Goal: Find specific page/section: Find specific page/section

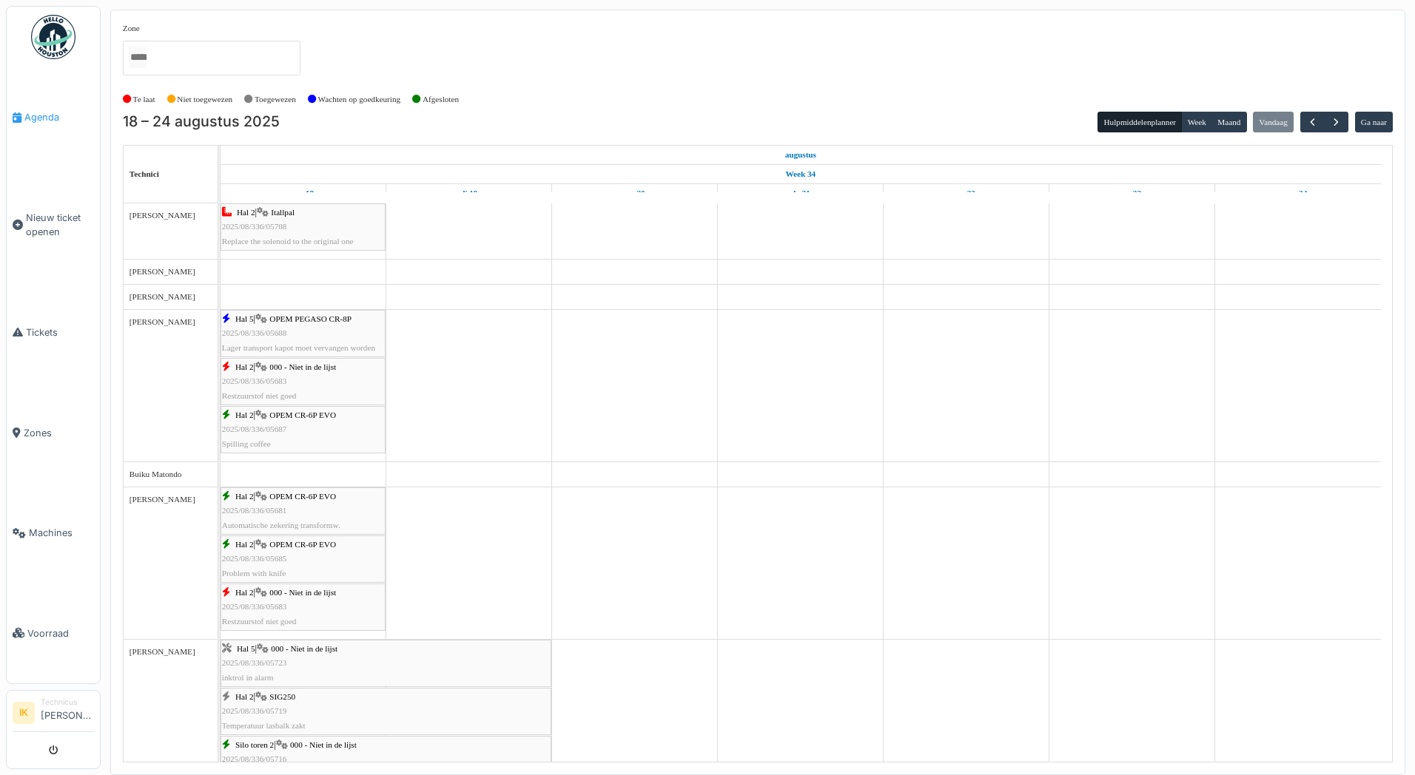
scroll to position [1181, 0]
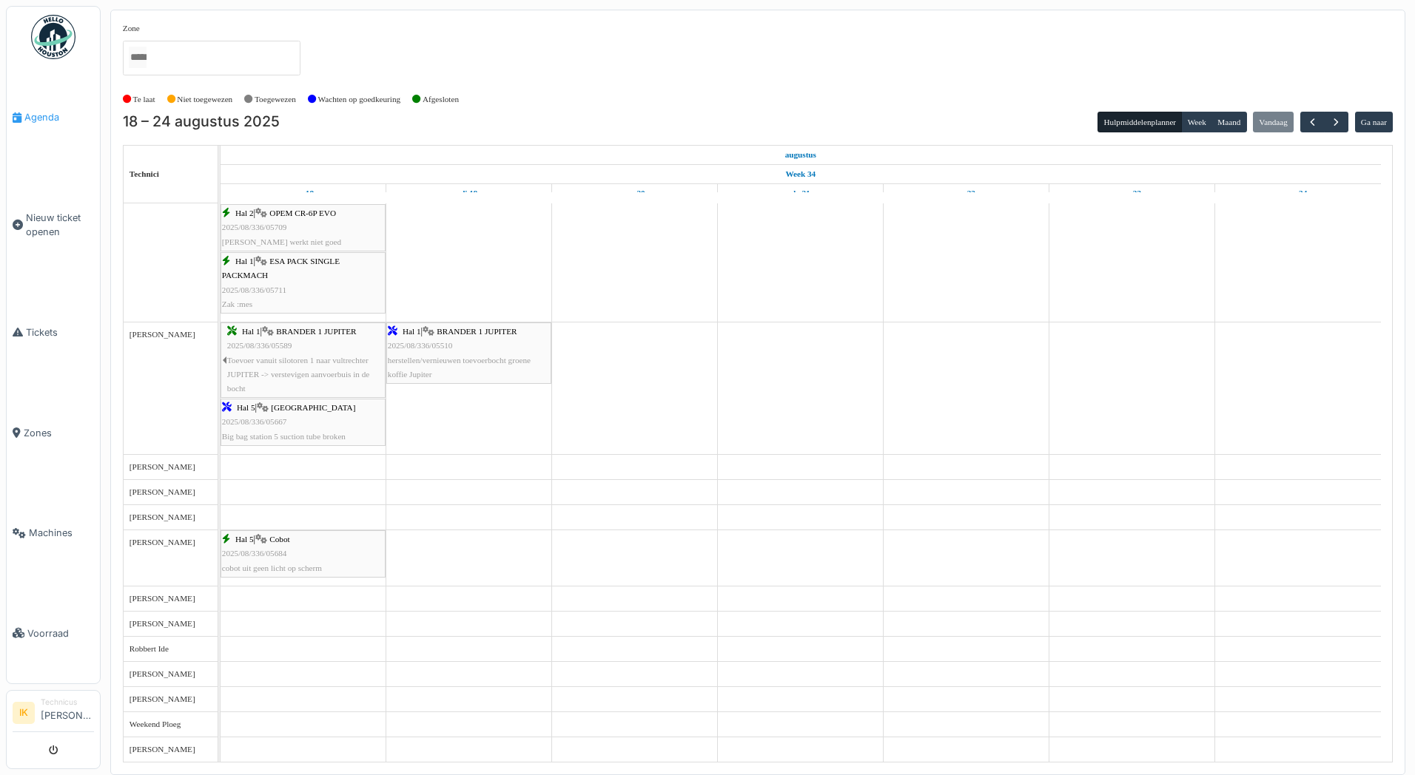
click at [47, 112] on span "Agenda" at bounding box center [59, 117] width 70 height 14
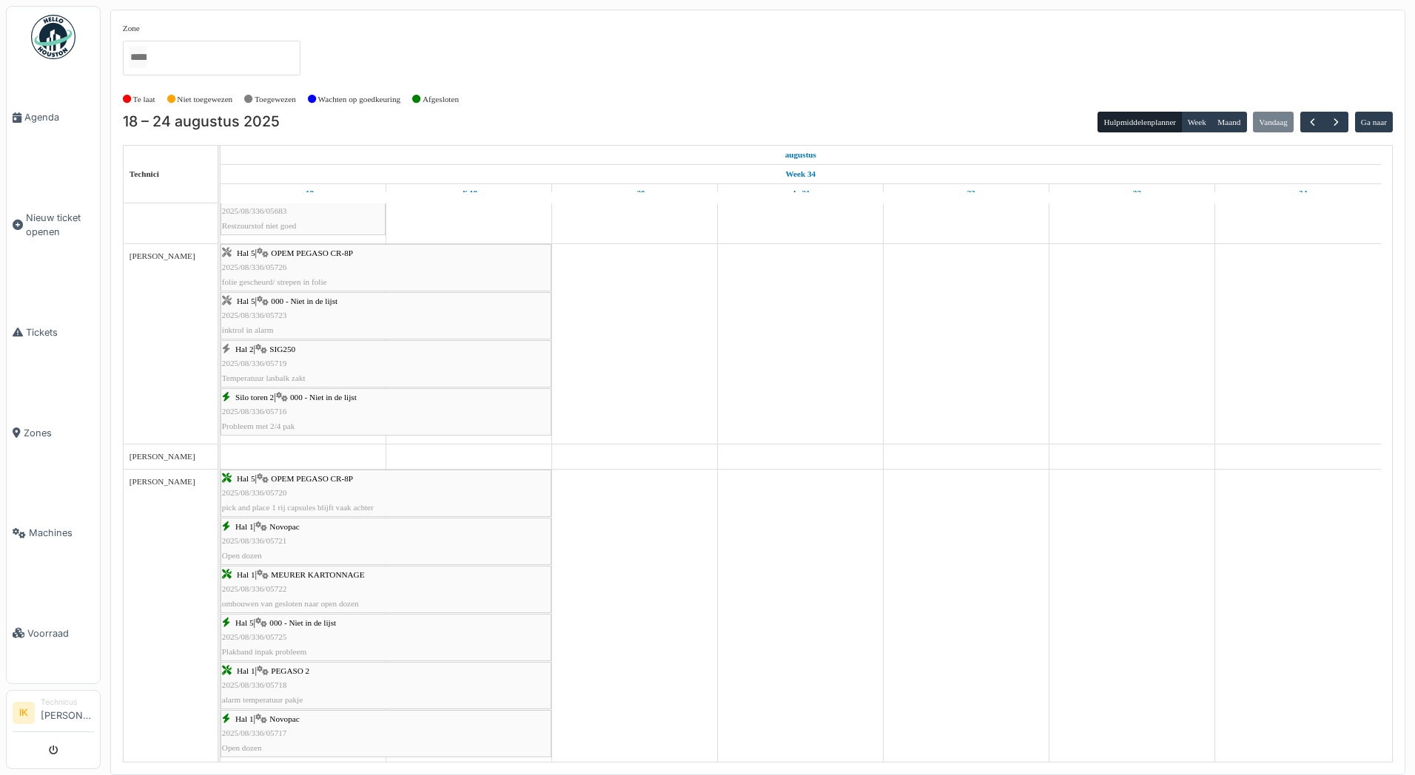
scroll to position [370, 0]
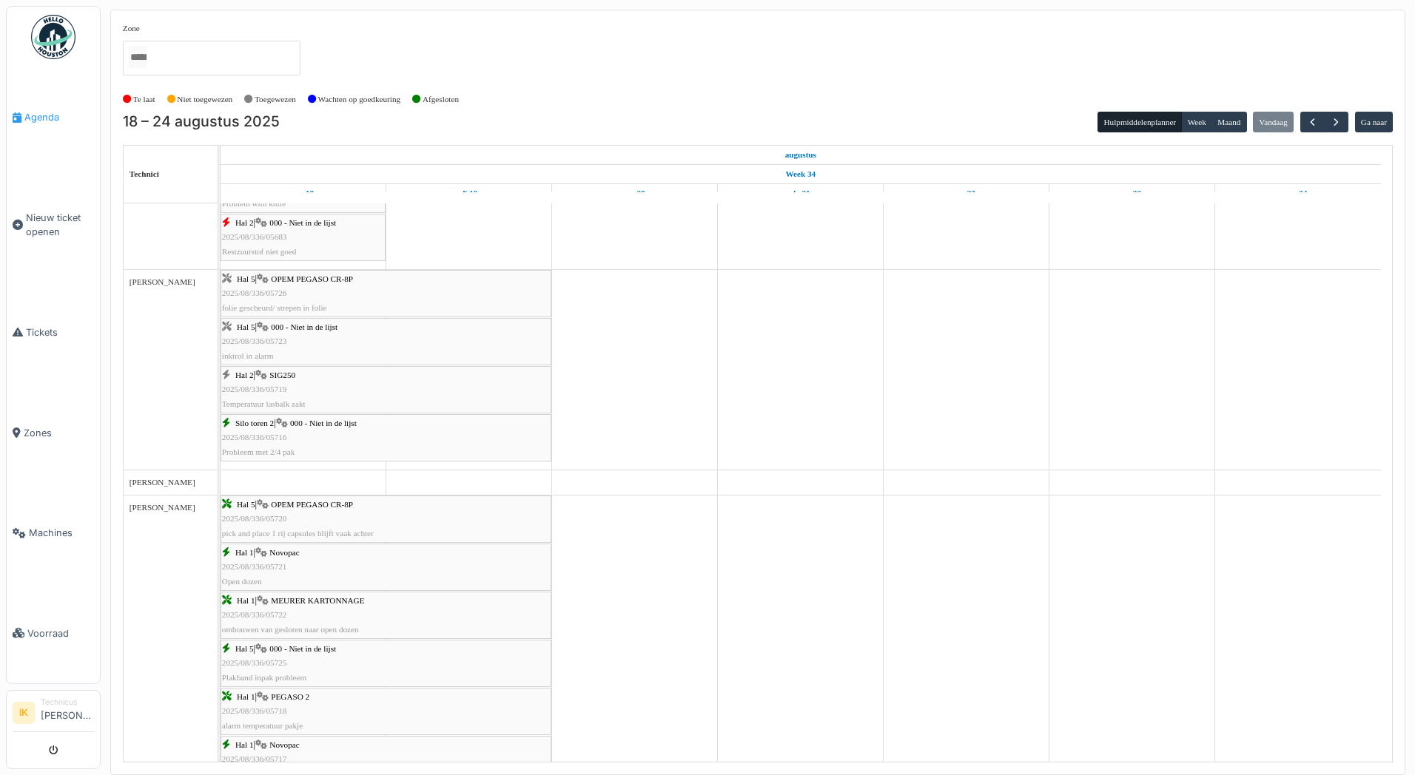
click at [35, 119] on span "Agenda" at bounding box center [59, 117] width 70 height 14
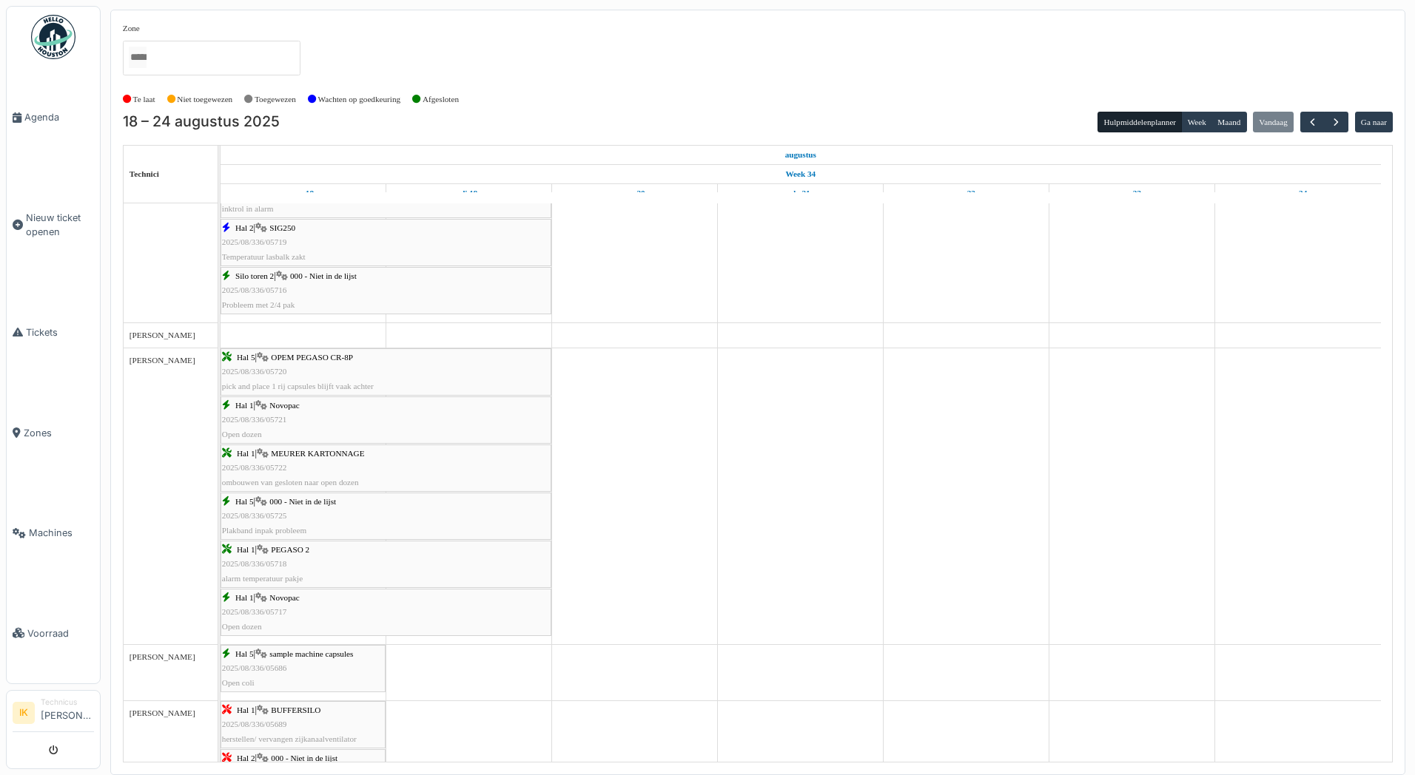
scroll to position [518, 0]
